Goal: Find specific fact: Find specific fact

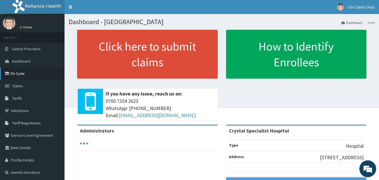
click at [20, 74] on link "PA Code" at bounding box center [32, 73] width 64 height 12
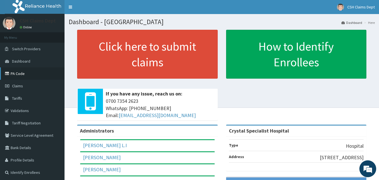
click at [14, 70] on link "PA Code" at bounding box center [32, 73] width 64 height 12
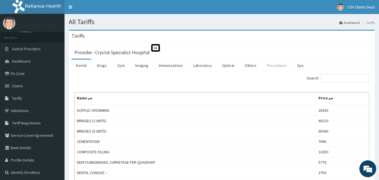
click at [268, 63] on link "Procedures" at bounding box center [276, 65] width 29 height 12
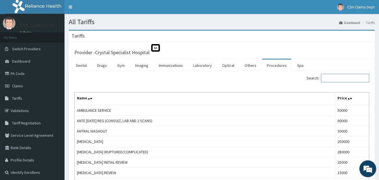
click at [336, 78] on input "Search:" at bounding box center [345, 78] width 48 height 8
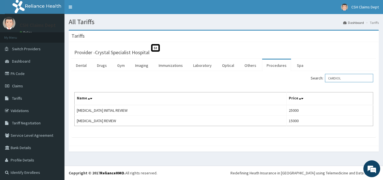
type input "CARDIOL"
click at [18, 73] on link "PA Code" at bounding box center [32, 73] width 64 height 12
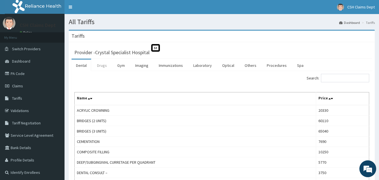
click at [102, 65] on link "Drugs" at bounding box center [101, 65] width 19 height 12
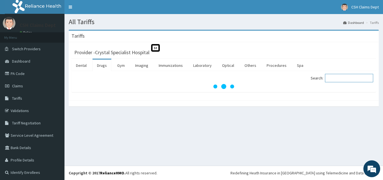
click at [332, 79] on input "Search:" at bounding box center [349, 78] width 48 height 8
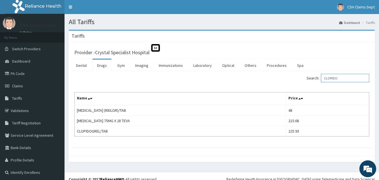
click at [330, 77] on input "CLOPIDO" at bounding box center [345, 78] width 48 height 8
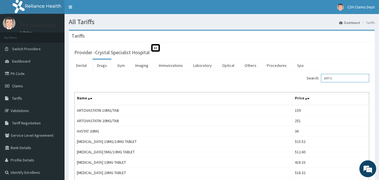
type input "ARTO"
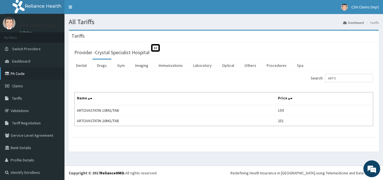
click at [17, 73] on link "PA Code" at bounding box center [32, 73] width 64 height 12
